Goal: Book appointment/travel/reservation

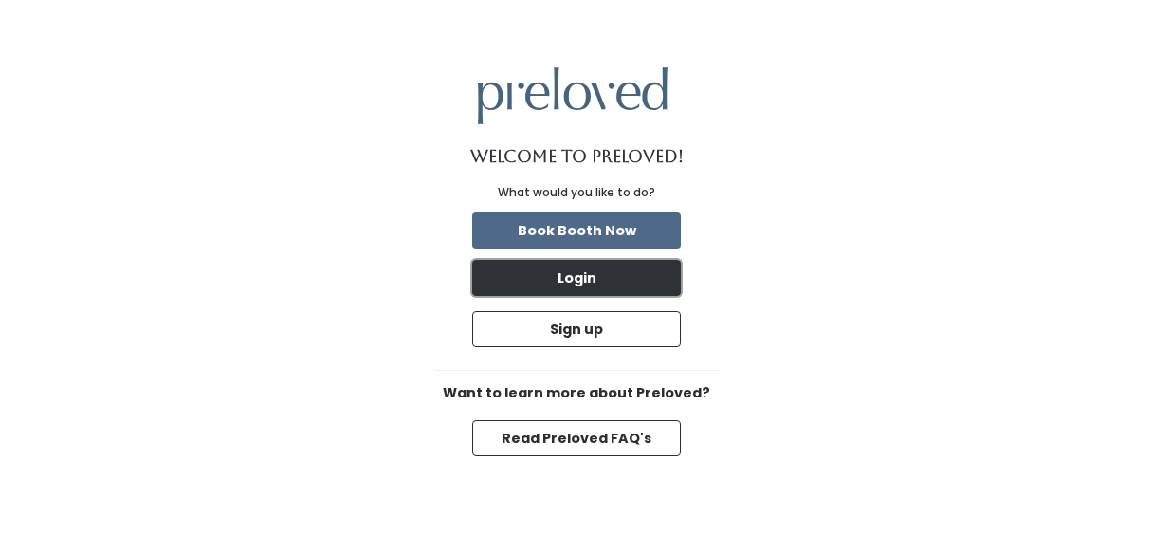
click at [594, 269] on button "Login" at bounding box center [576, 278] width 209 height 36
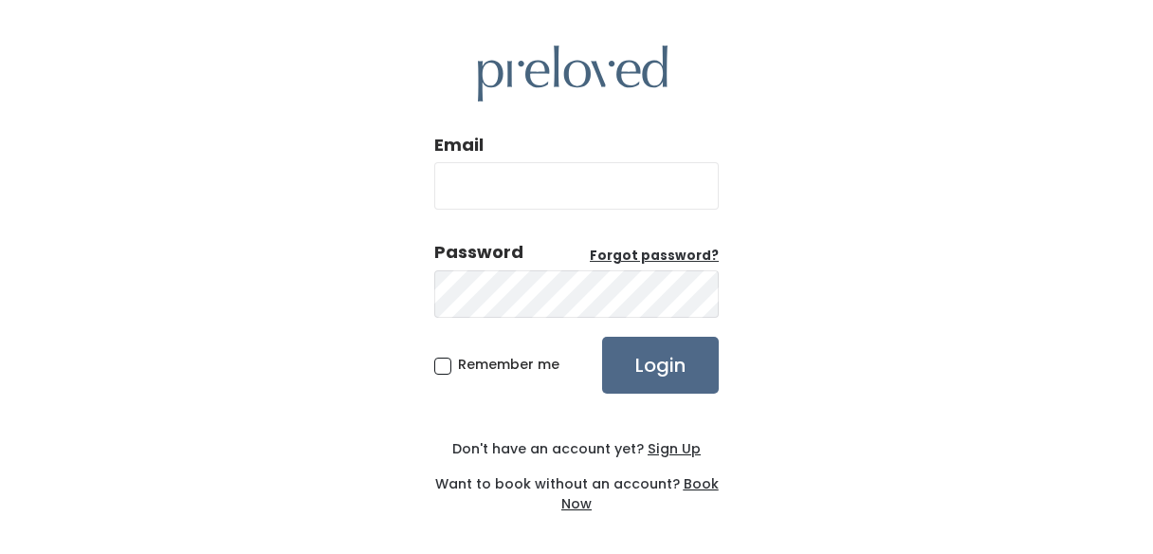
click at [551, 197] on input "Email" at bounding box center [576, 185] width 284 height 47
type input "WARD.ELIZAJ@GMAIL.COM"
click at [458, 365] on span "Remember me" at bounding box center [508, 364] width 101 height 19
click at [458, 365] on input "Remember me" at bounding box center [464, 361] width 12 height 12
checkbox input "true"
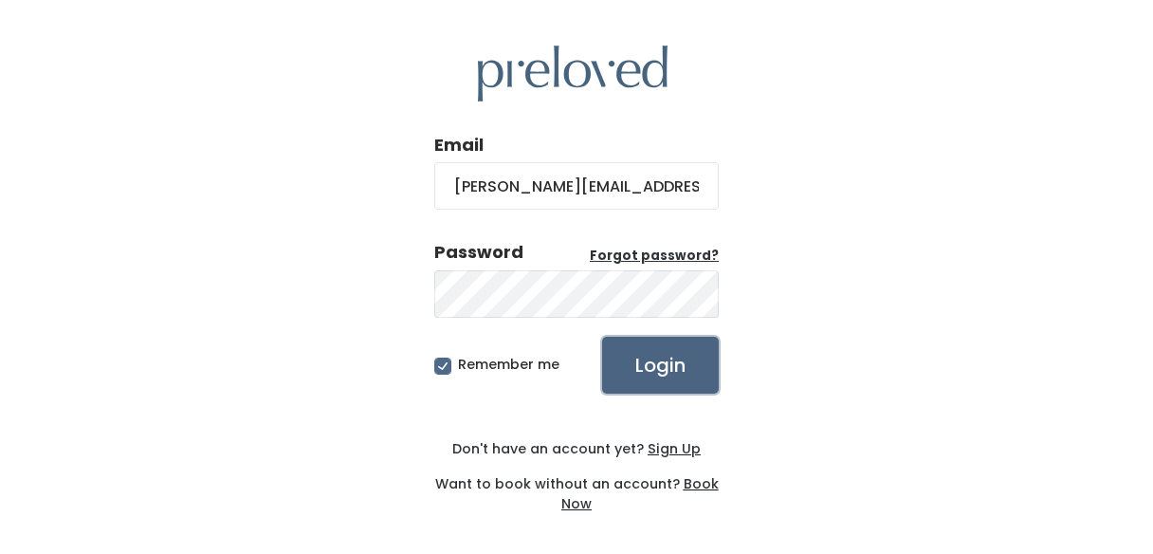
click at [646, 363] on input "Login" at bounding box center [660, 365] width 117 height 57
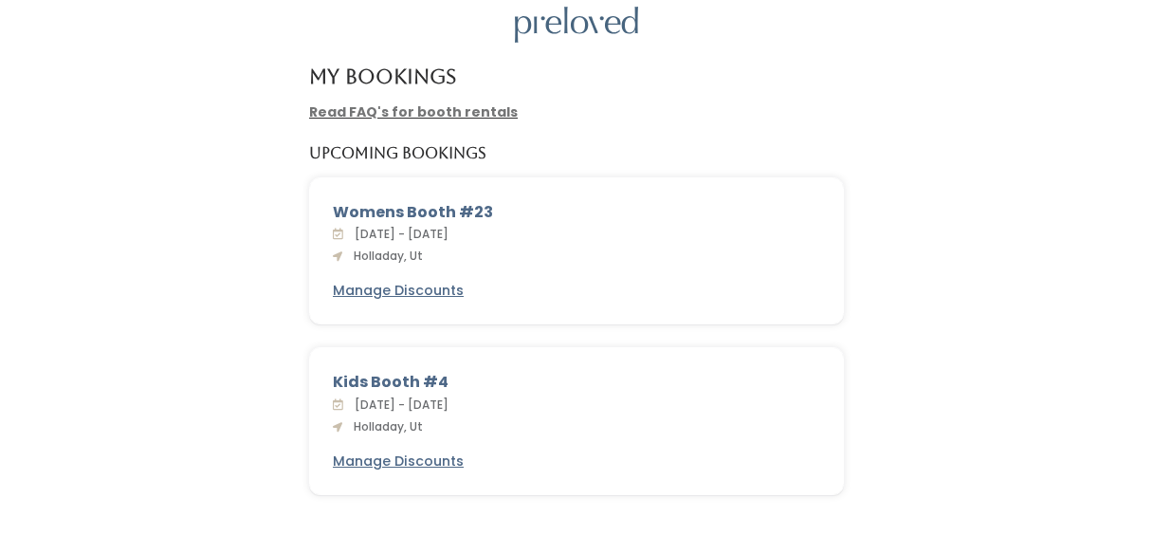
scroll to position [62, 0]
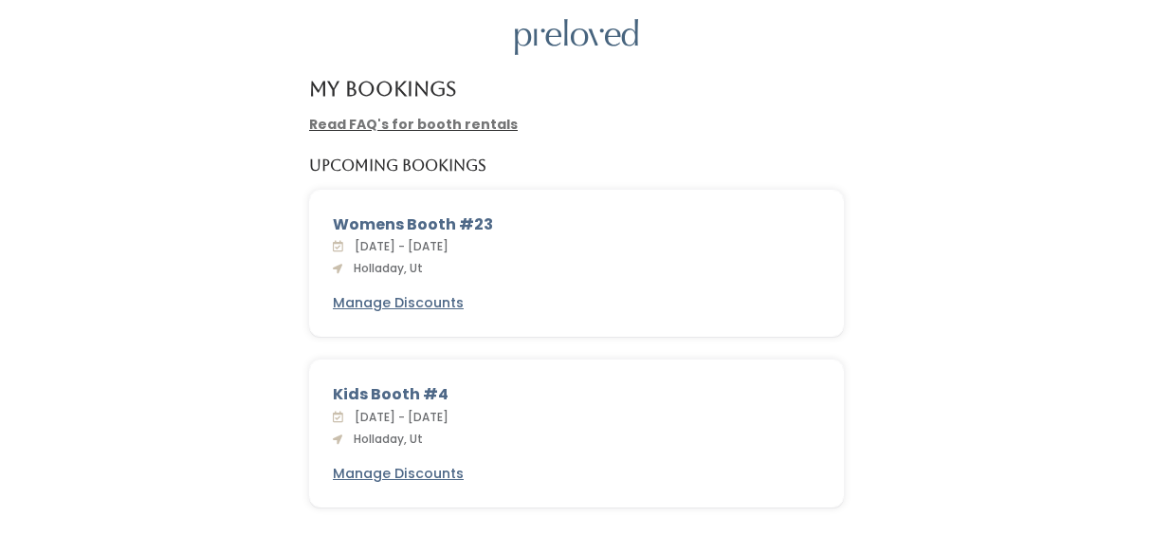
click at [503, 272] on div "[DATE] - [DATE] Holladay, Ut" at bounding box center [576, 257] width 487 height 42
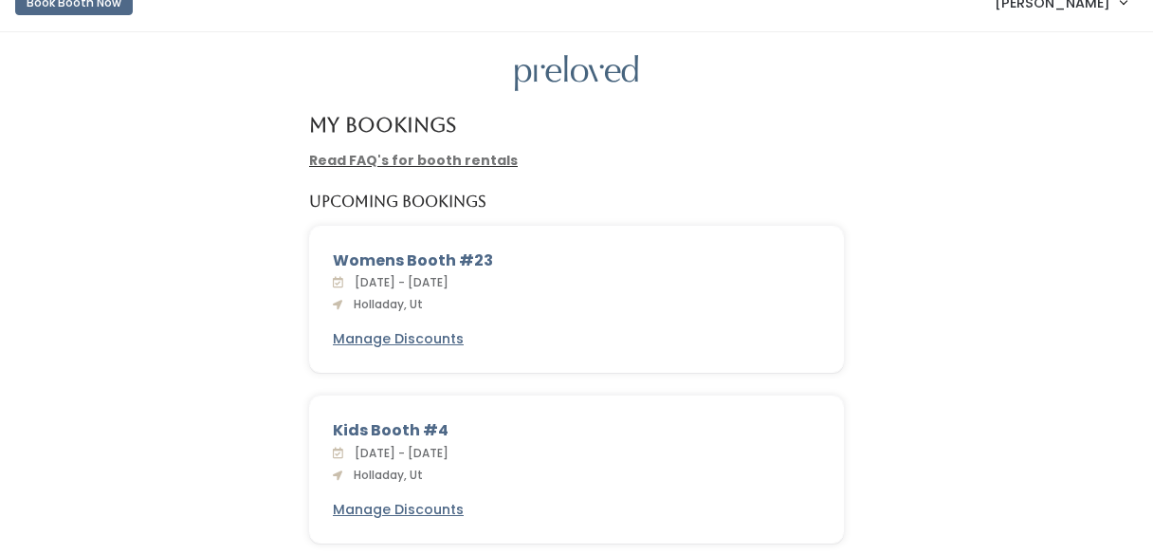
scroll to position [0, 0]
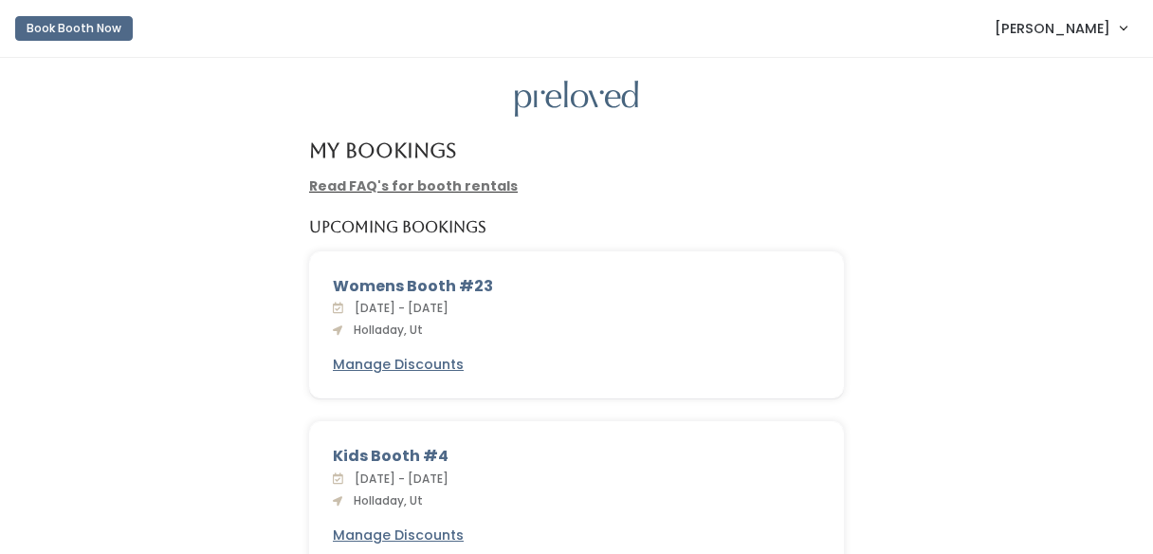
click at [457, 190] on link "Read FAQ's for booth rentals" at bounding box center [413, 185] width 209 height 19
click at [105, 43] on link "Book Booth Now" at bounding box center [74, 29] width 118 height 42
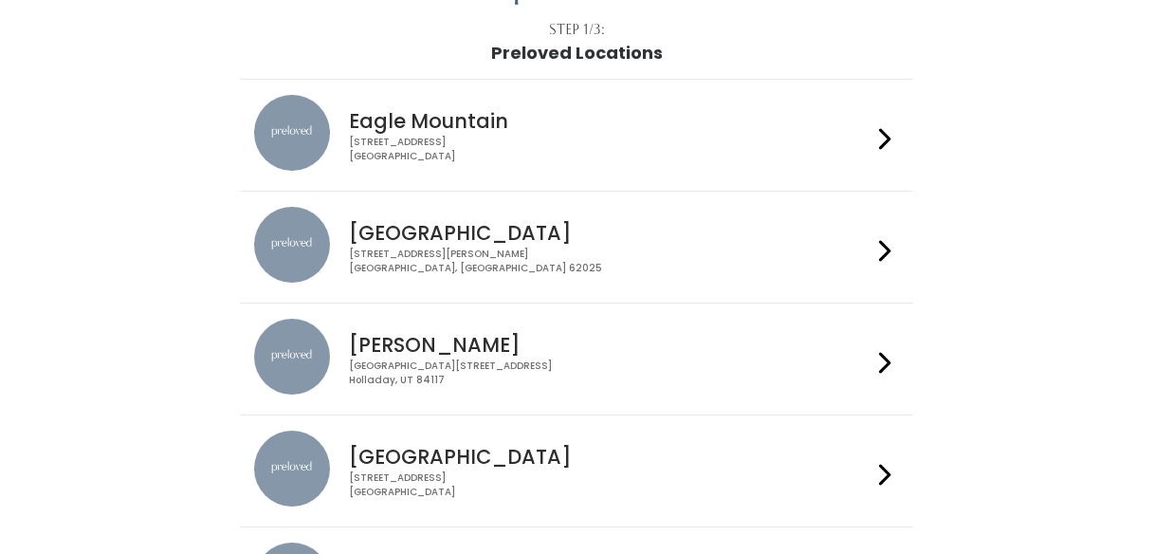
scroll to position [113, 0]
click at [639, 361] on div "[GEOGRAPHIC_DATA][STREET_ADDRESS]" at bounding box center [609, 371] width 521 height 27
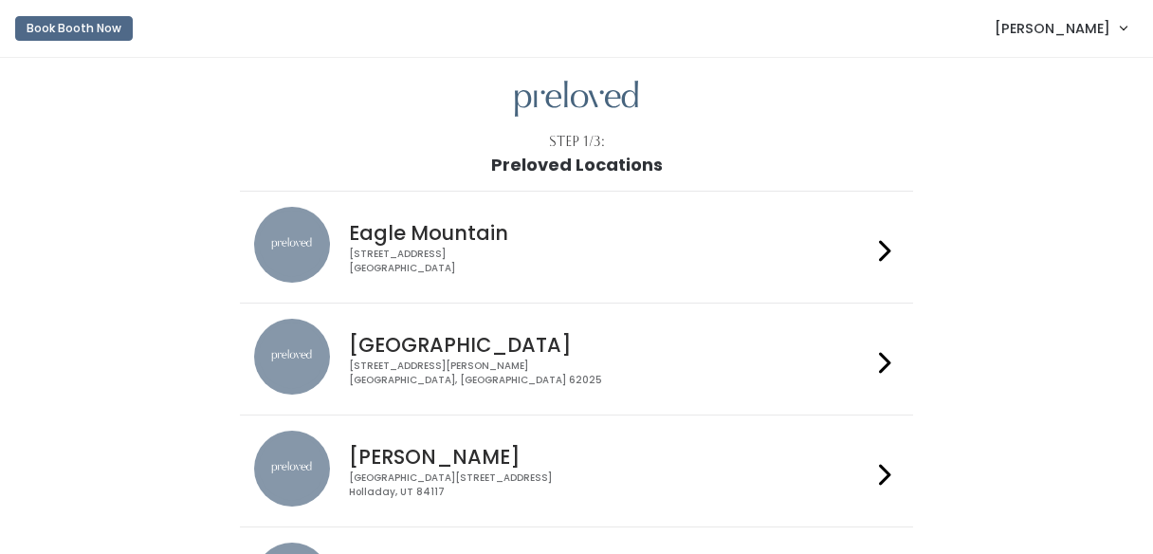
click at [1111, 23] on link "[PERSON_NAME]" at bounding box center [1061, 28] width 170 height 41
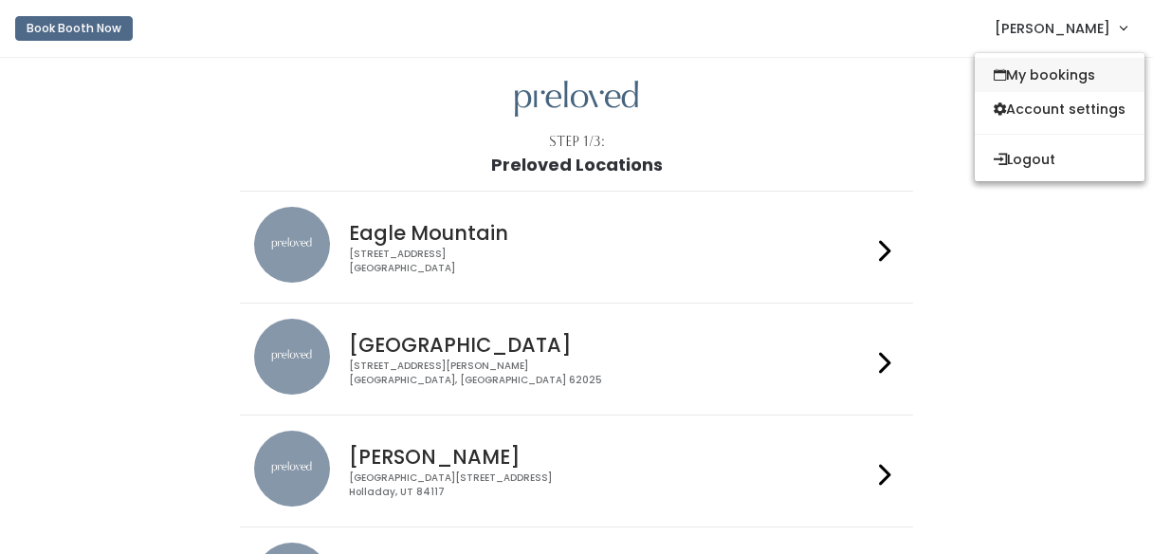
click at [1054, 78] on link "My bookings" at bounding box center [1060, 75] width 170 height 34
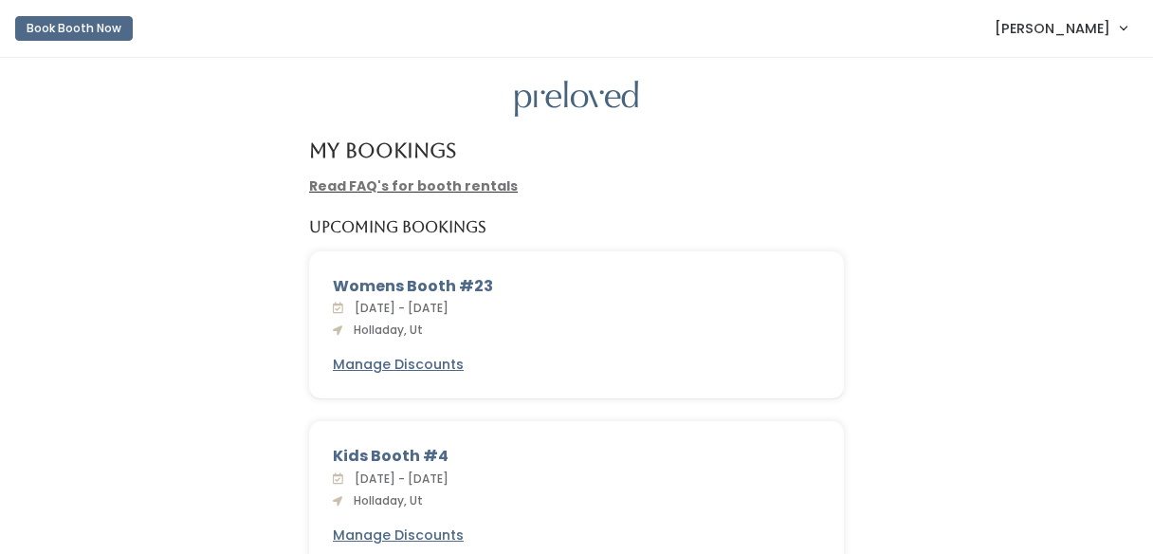
scroll to position [56, 0]
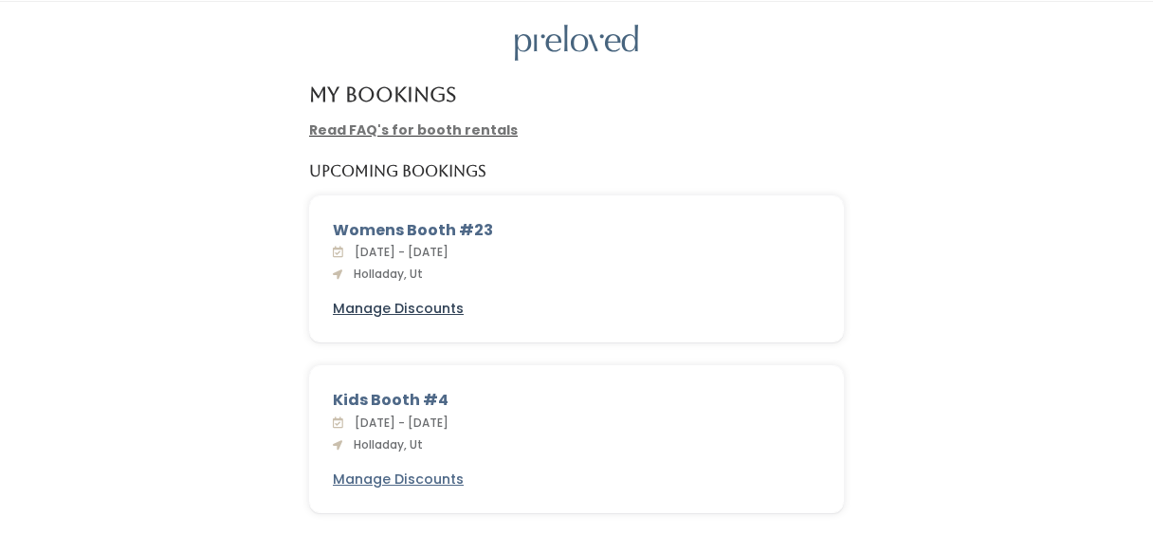
click at [429, 308] on u "Manage Discounts" at bounding box center [398, 308] width 131 height 19
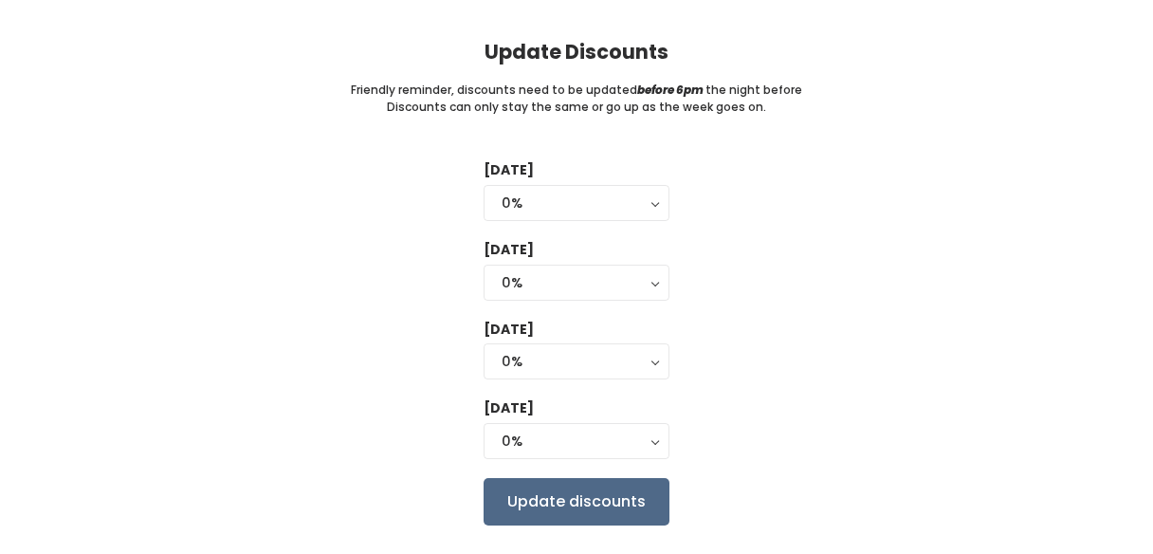
scroll to position [168, 0]
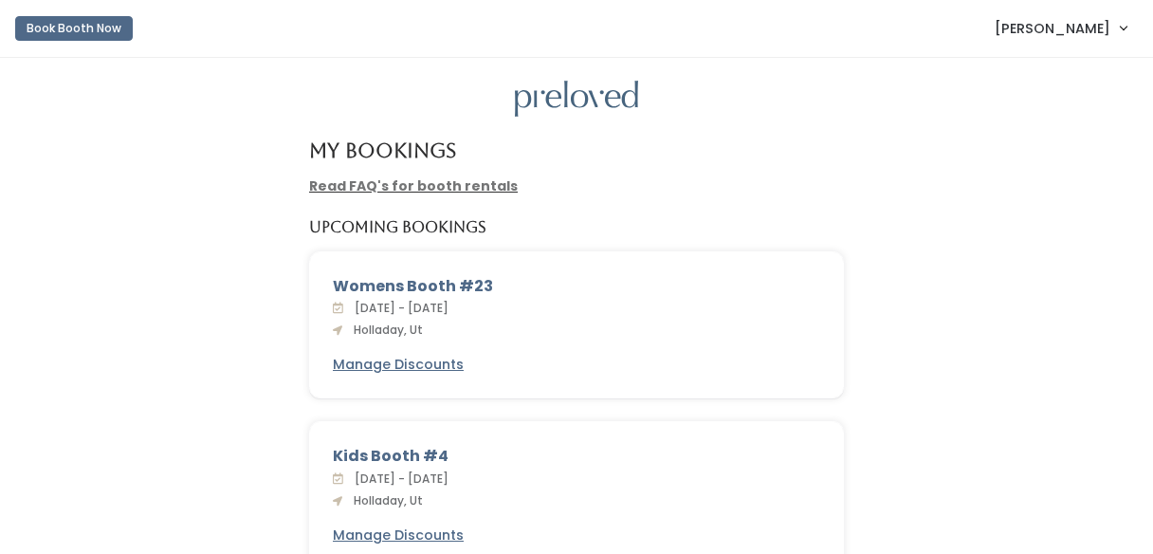
click at [606, 101] on img at bounding box center [576, 99] width 123 height 37
